Goal: Information Seeking & Learning: Learn about a topic

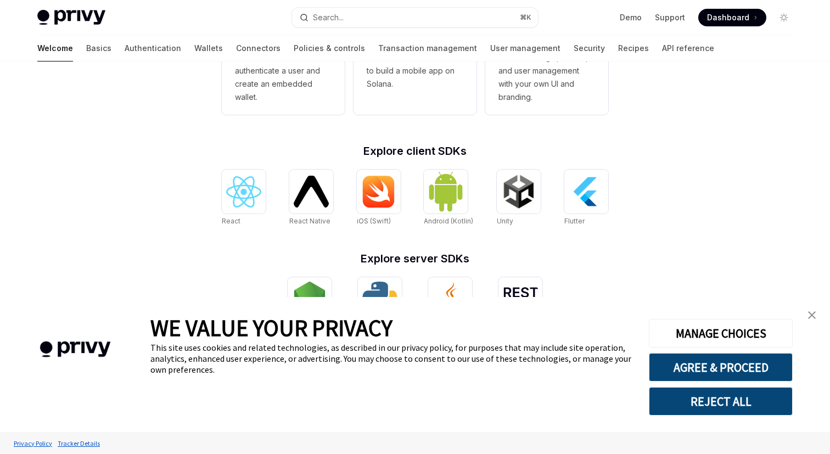
scroll to position [410, 0]
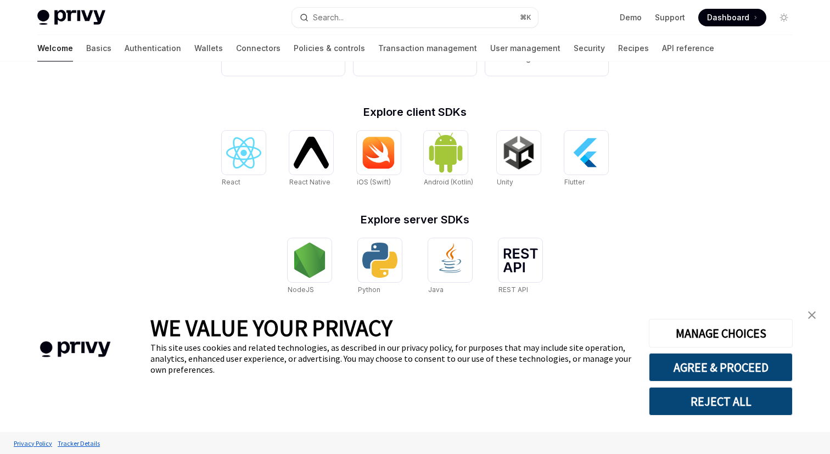
click at [810, 314] on img "close banner" at bounding box center [812, 315] width 8 height 8
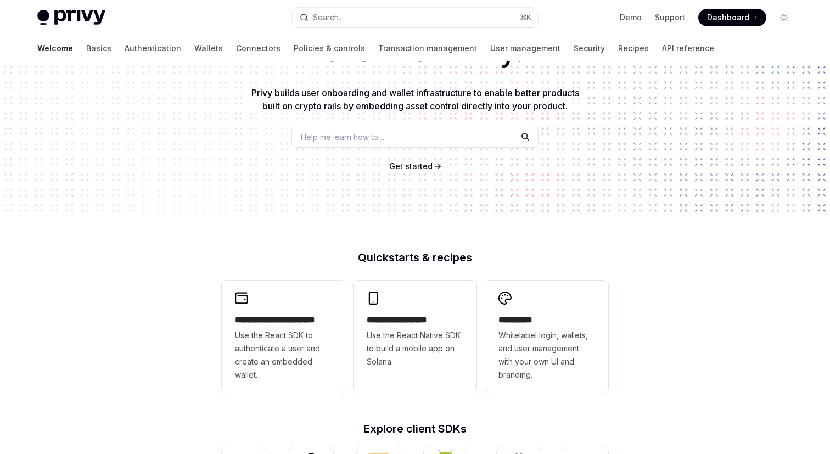
scroll to position [0, 0]
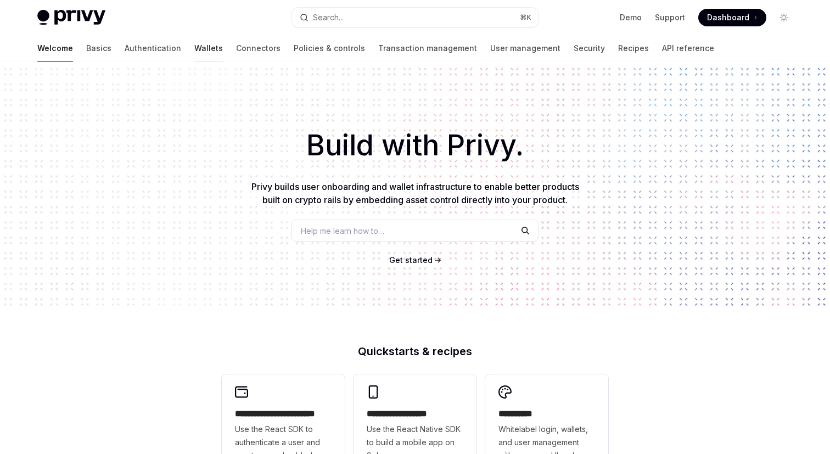
click at [194, 53] on link "Wallets" at bounding box center [208, 48] width 29 height 26
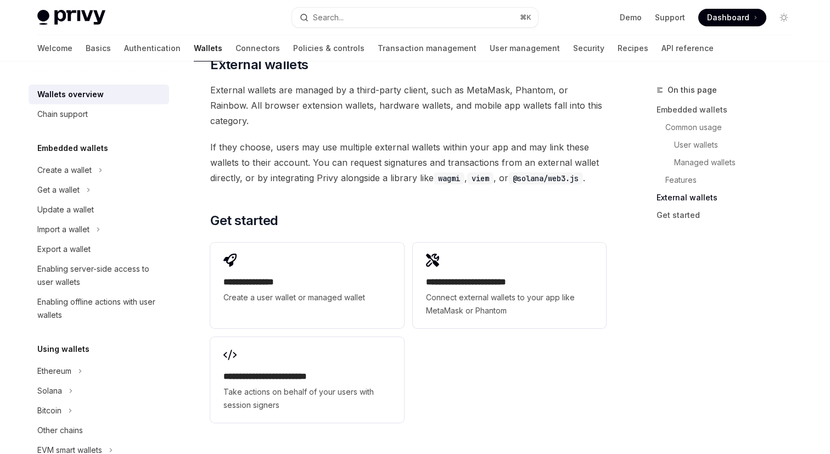
scroll to position [1740, 0]
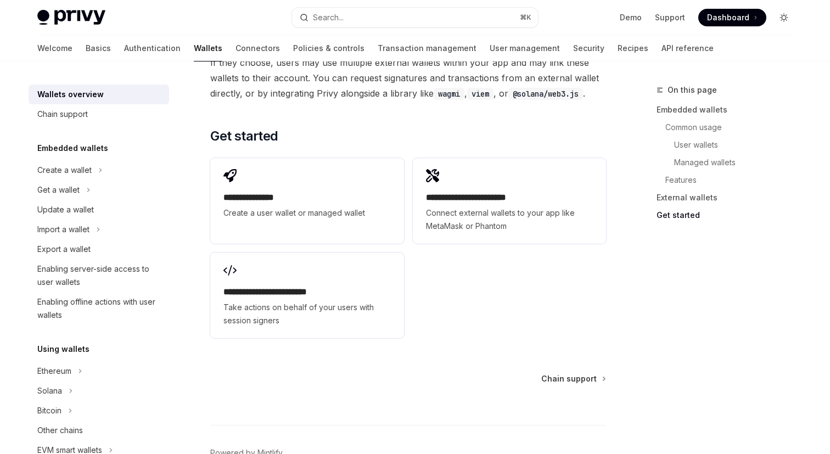
click at [788, 19] on button "Toggle dark mode" at bounding box center [784, 18] width 18 height 18
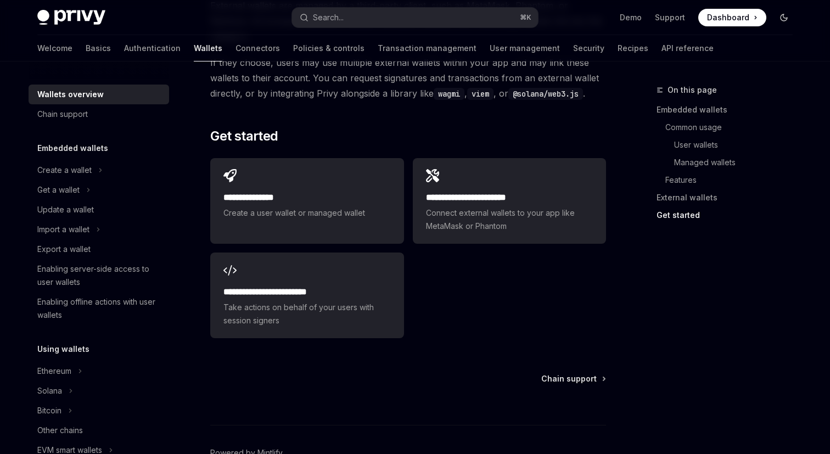
click at [788, 19] on button "Toggle dark mode" at bounding box center [784, 18] width 18 height 18
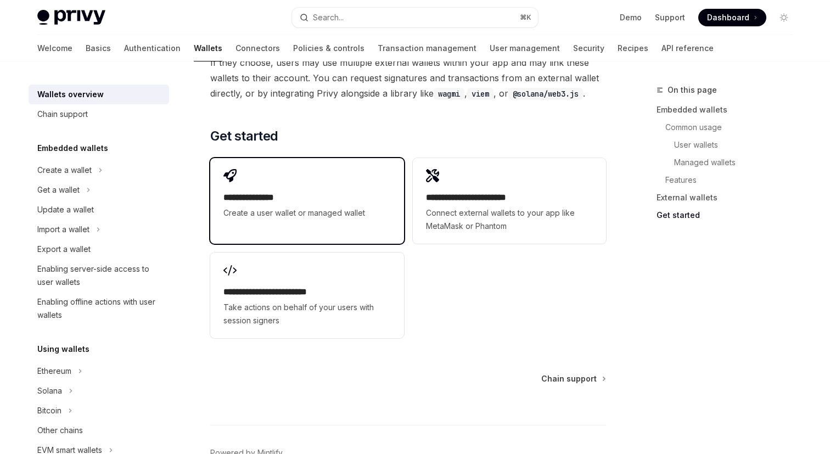
click at [298, 191] on h2 "**********" at bounding box center [306, 197] width 167 height 13
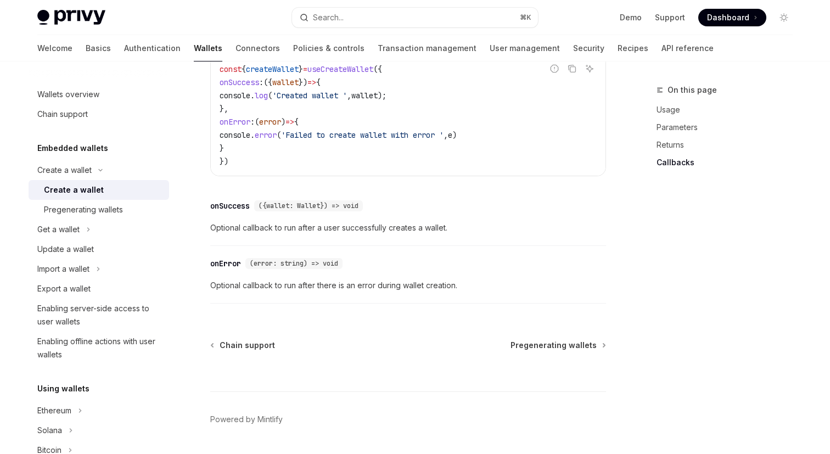
scroll to position [842, 0]
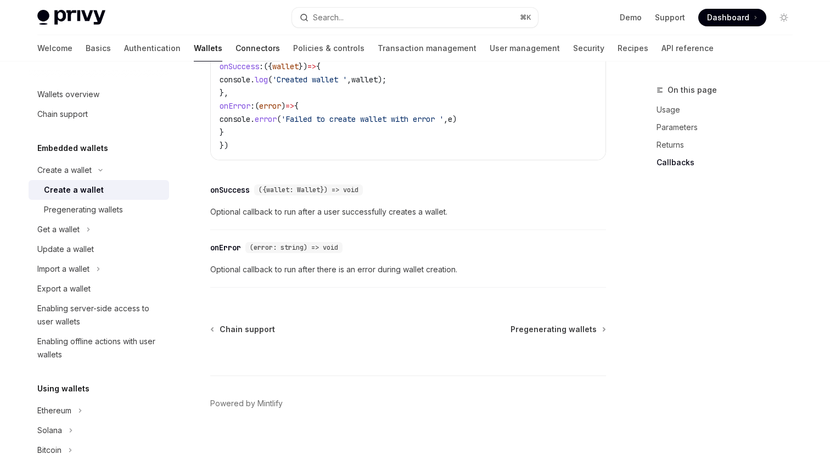
click at [235, 44] on link "Connectors" at bounding box center [257, 48] width 44 height 26
type textarea "*"
